Goal: Find specific page/section: Find specific page/section

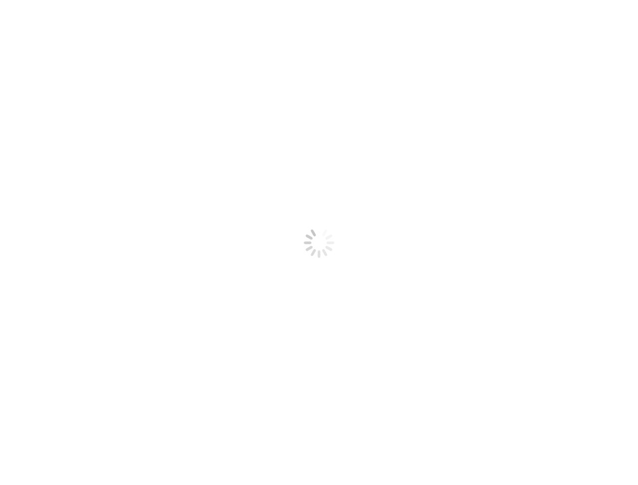
select select
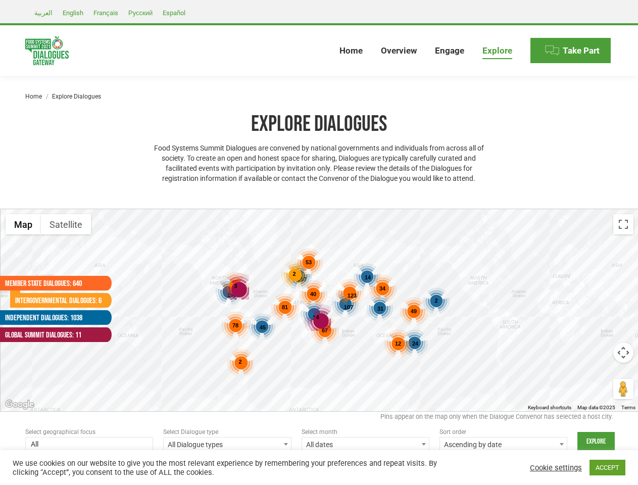
click at [319, 243] on div "187 107 168 192 45 24 31 14 2 123 53 81 78 67 49 40 12 46 2 34 2 4 3" at bounding box center [320, 310] width 638 height 202
click at [319, 310] on div "4" at bounding box center [317, 317] width 27 height 27
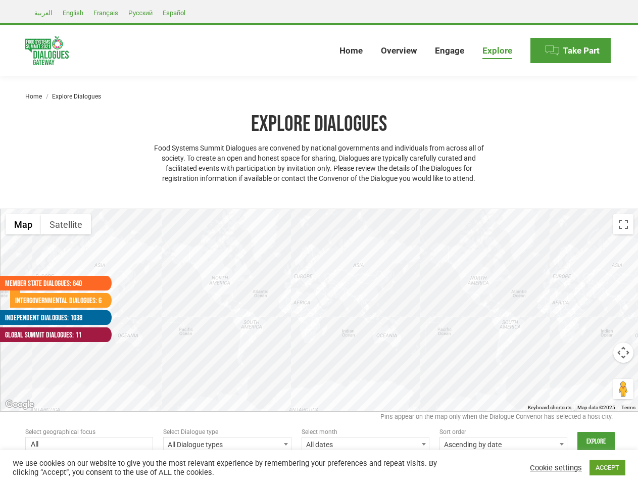
click at [319, 310] on div at bounding box center [320, 310] width 638 height 202
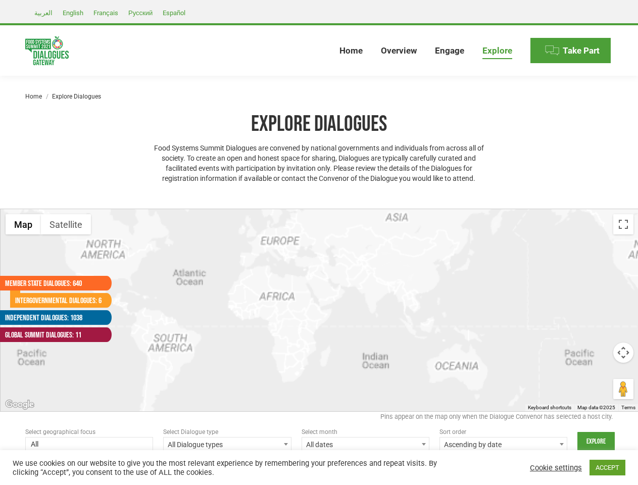
click at [263, 328] on div at bounding box center [320, 310] width 638 height 202
click at [416, 344] on div at bounding box center [320, 310] width 638 height 202
click at [381, 309] on div at bounding box center [320, 310] width 638 height 202
click at [368, 278] on div at bounding box center [320, 310] width 638 height 202
click at [436, 301] on div at bounding box center [320, 310] width 638 height 202
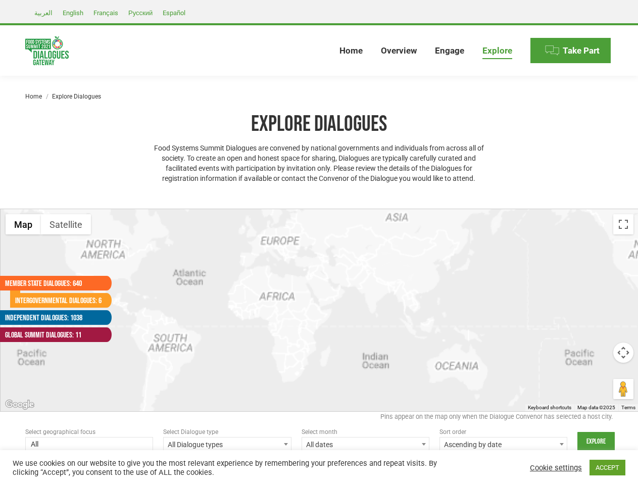
click at [352, 296] on div at bounding box center [320, 310] width 638 height 202
